Goal: Information Seeking & Learning: Stay updated

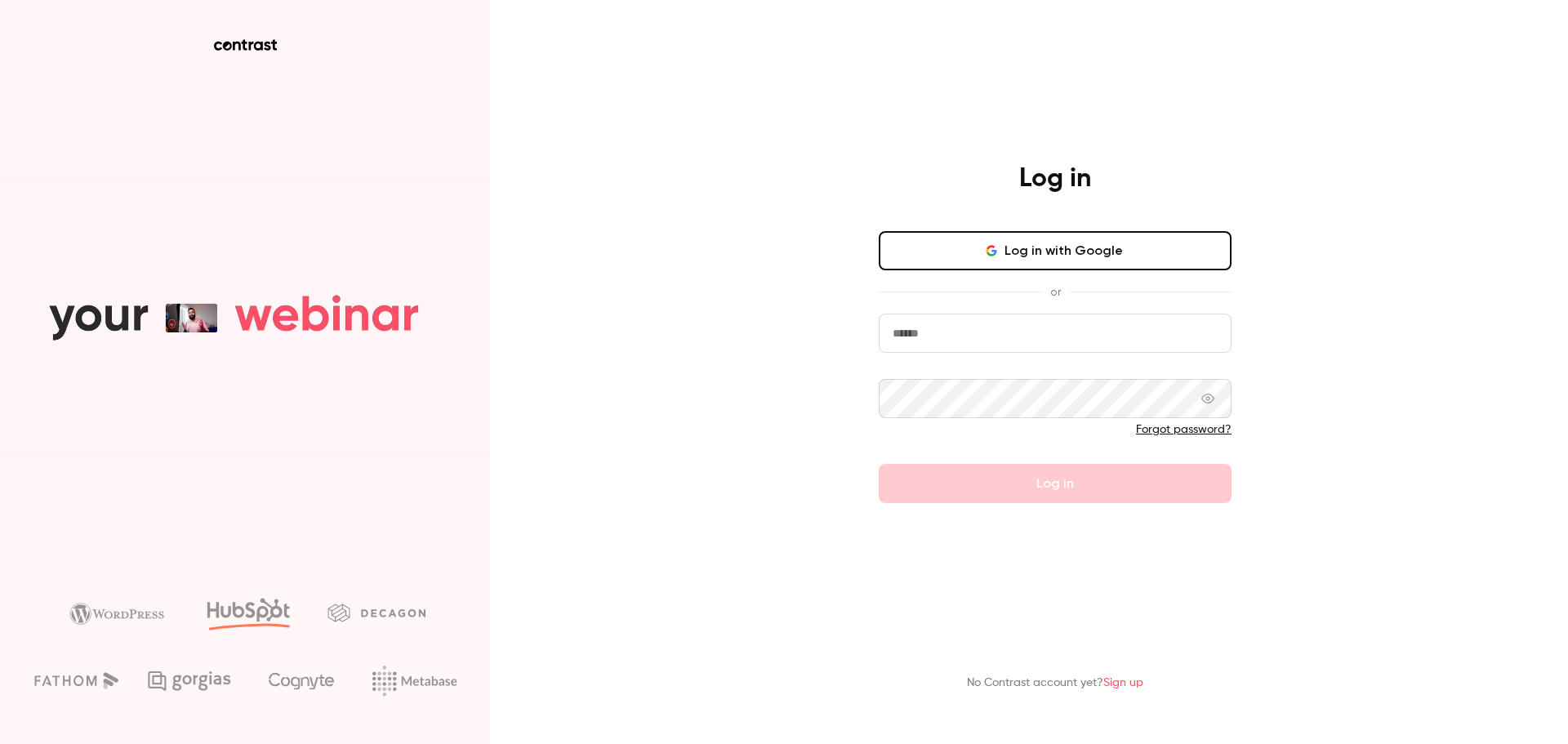
type input "**********"
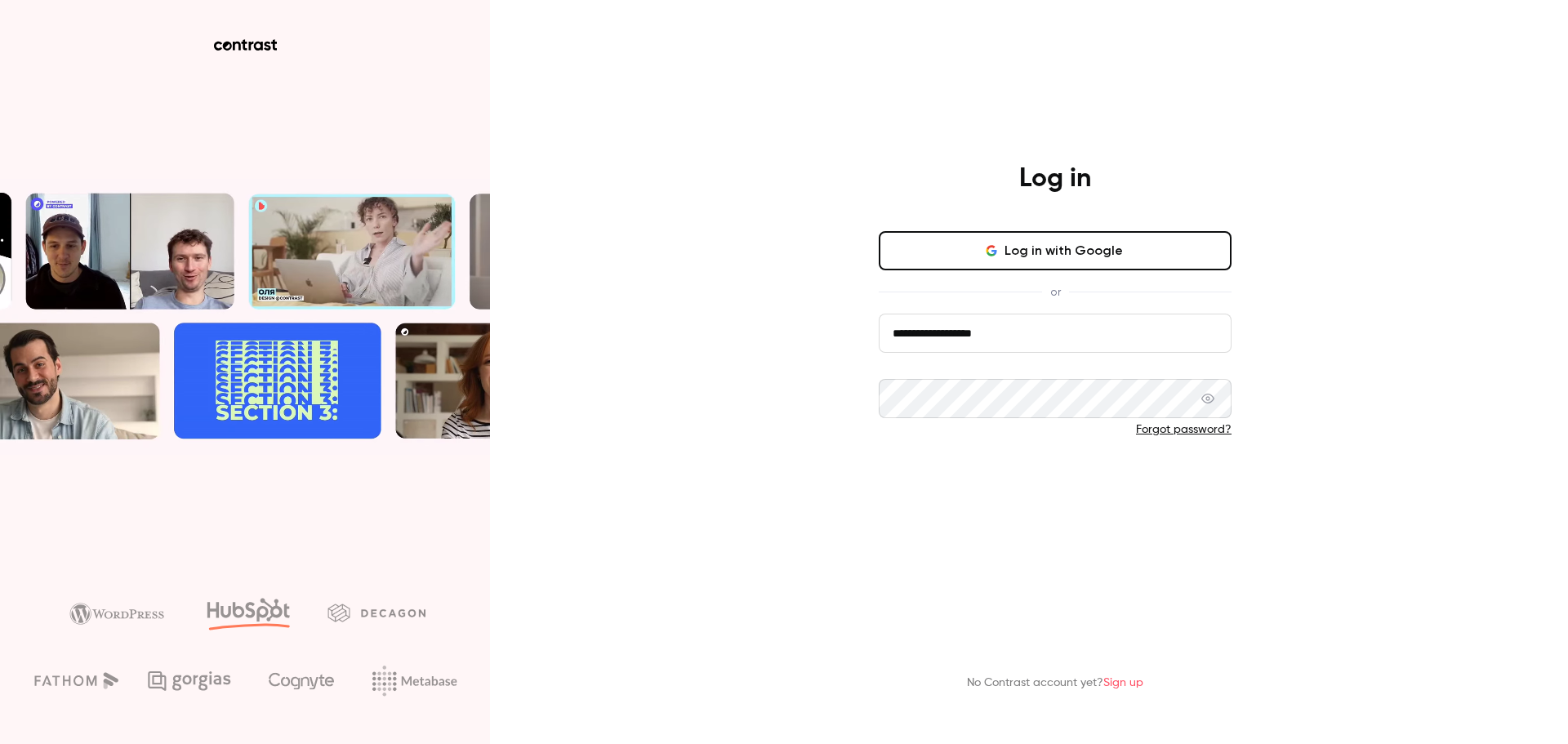
click at [1040, 475] on button "Log in" at bounding box center [1055, 484] width 353 height 39
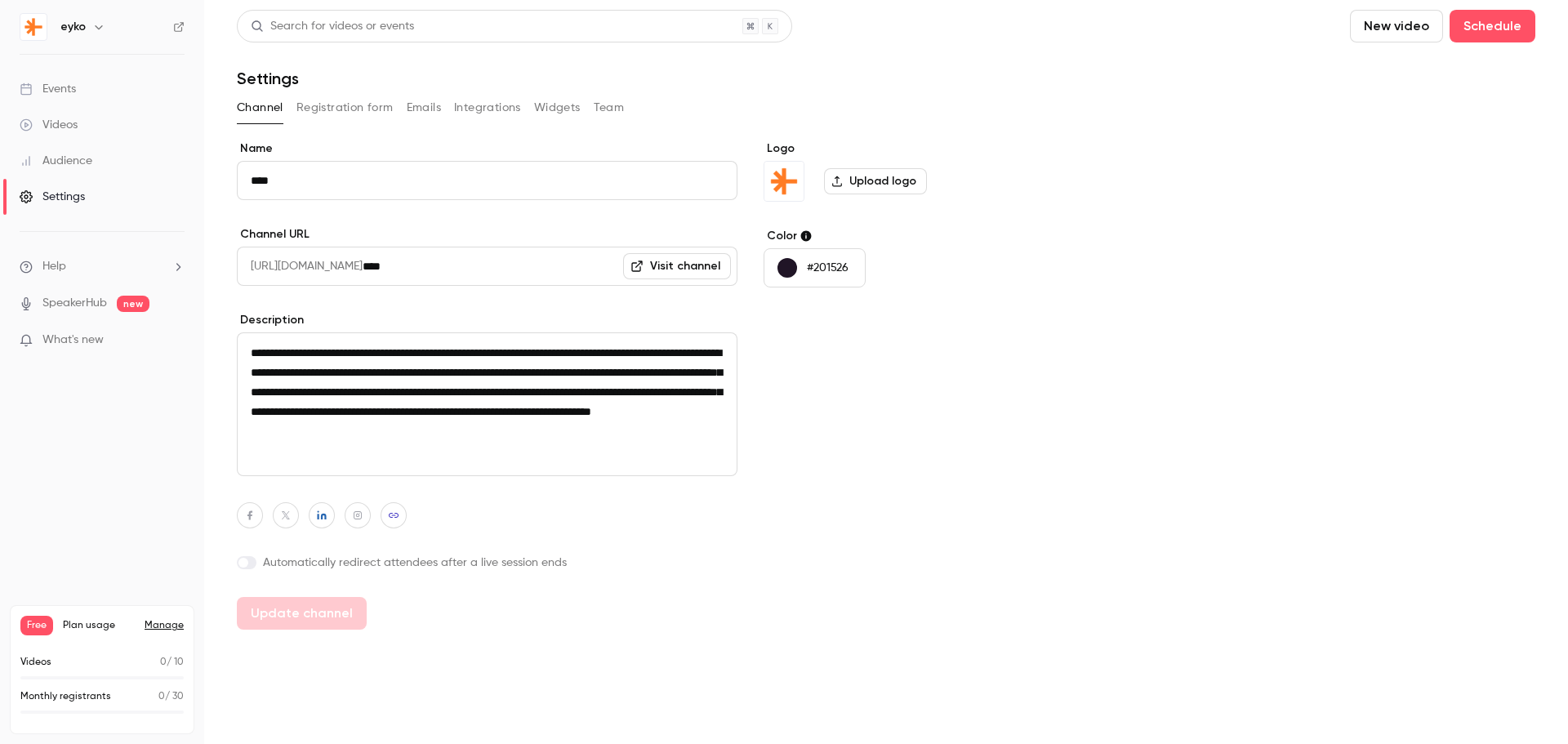
click at [48, 92] on div "Events" at bounding box center [48, 89] width 57 height 16
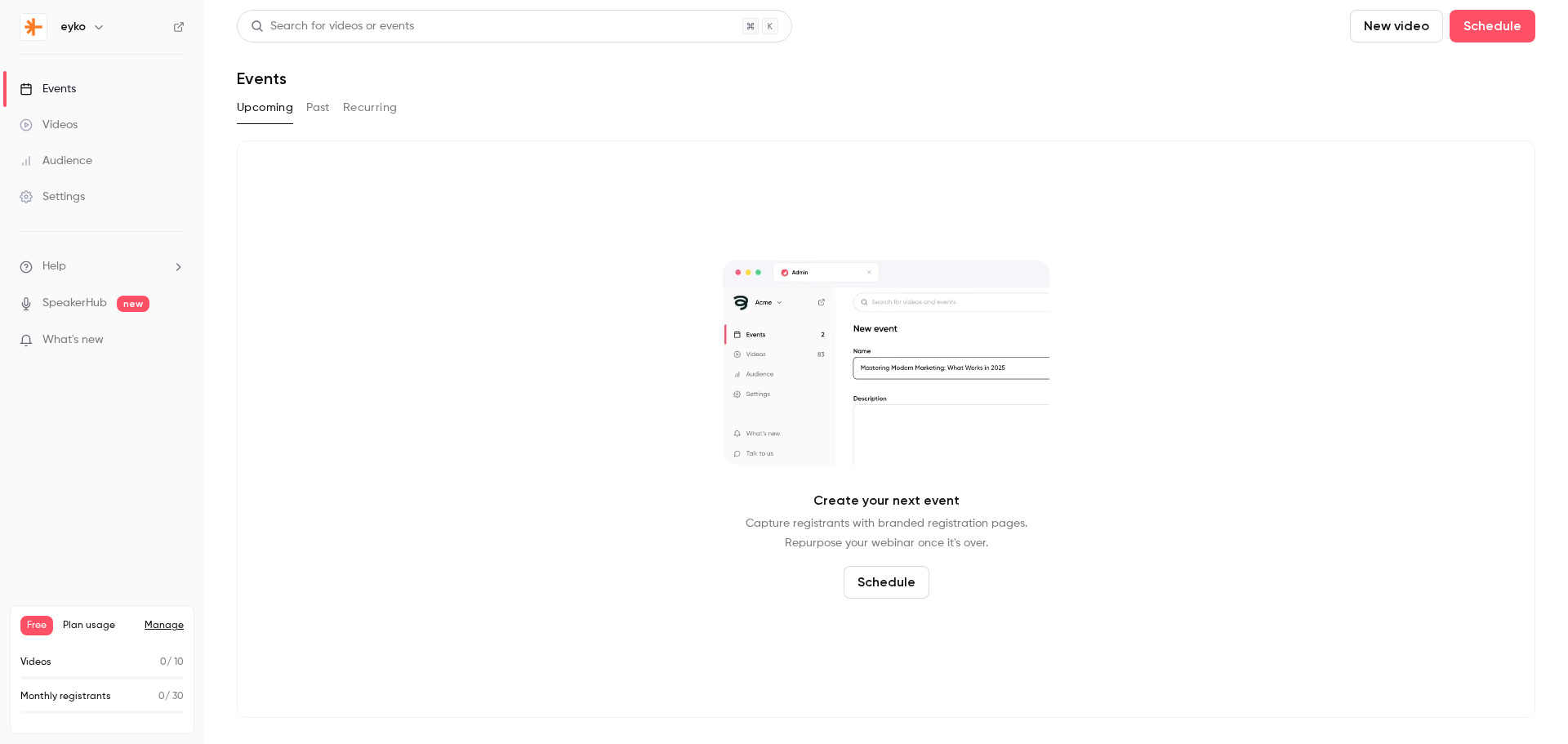
click at [321, 104] on button "Past" at bounding box center [317, 108] width 24 height 26
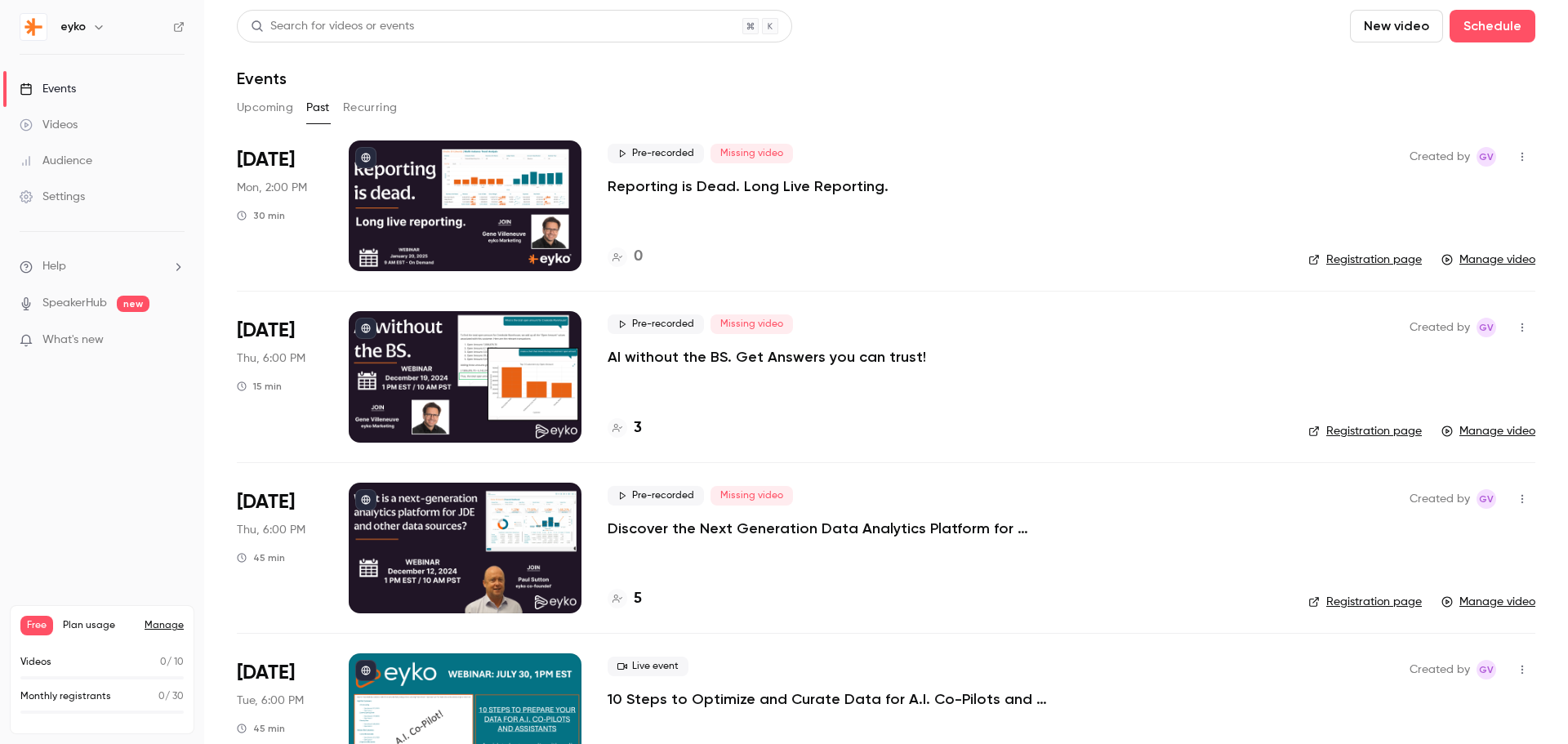
click at [258, 108] on button "Upcoming" at bounding box center [265, 108] width 57 height 26
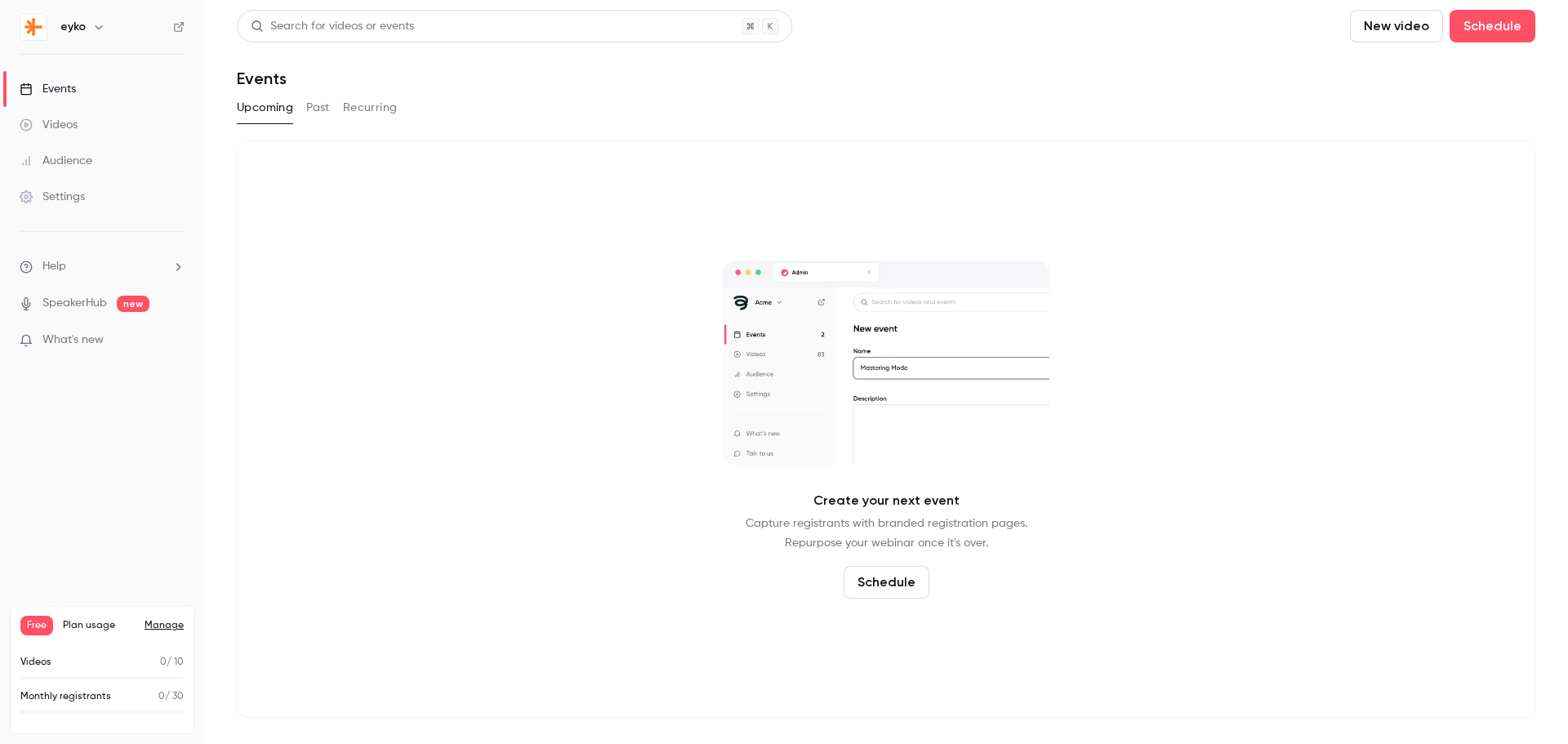
click at [61, 335] on span "What's new" at bounding box center [73, 340] width 62 height 17
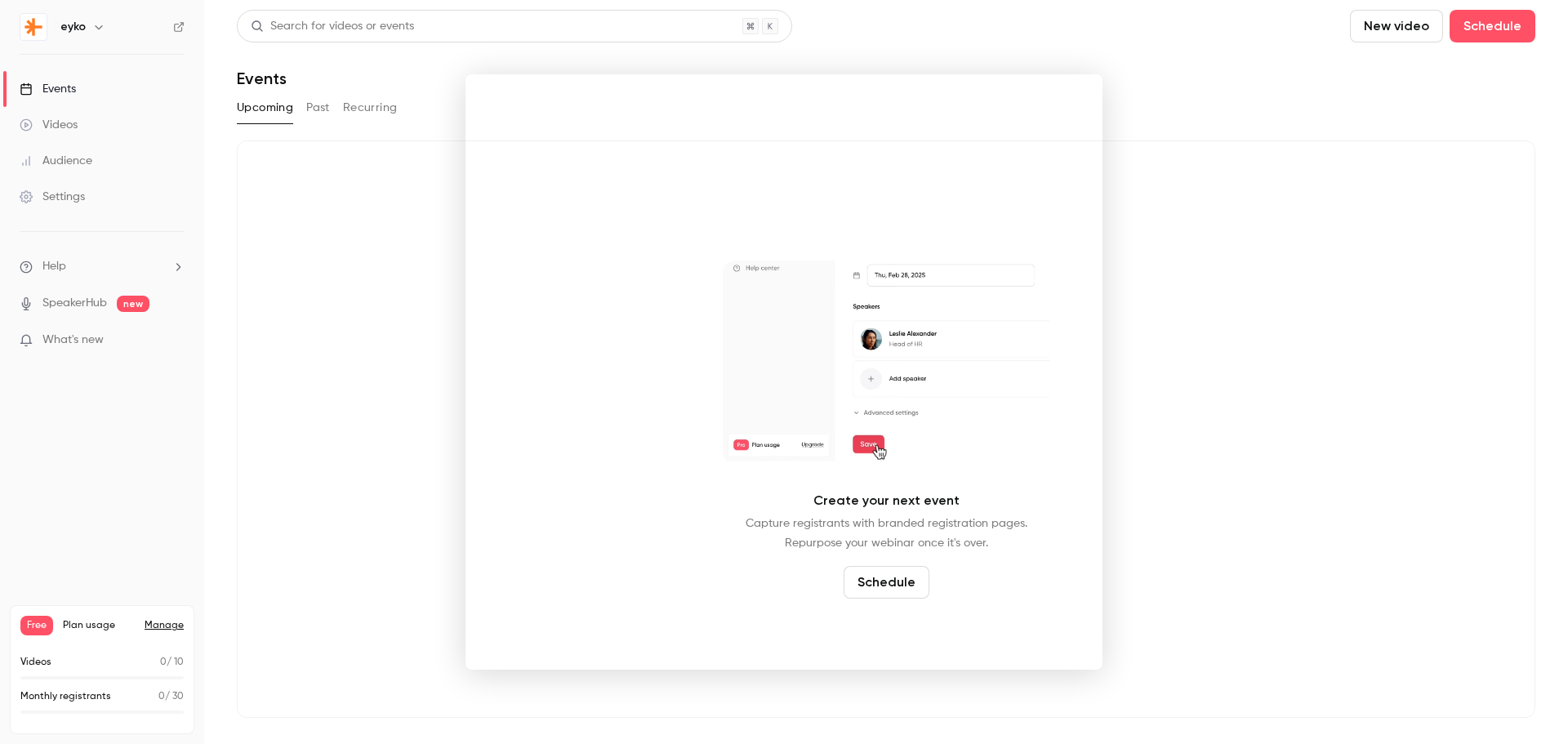
click at [80, 419] on div at bounding box center [784, 372] width 1568 height 744
